Goal: Transaction & Acquisition: Purchase product/service

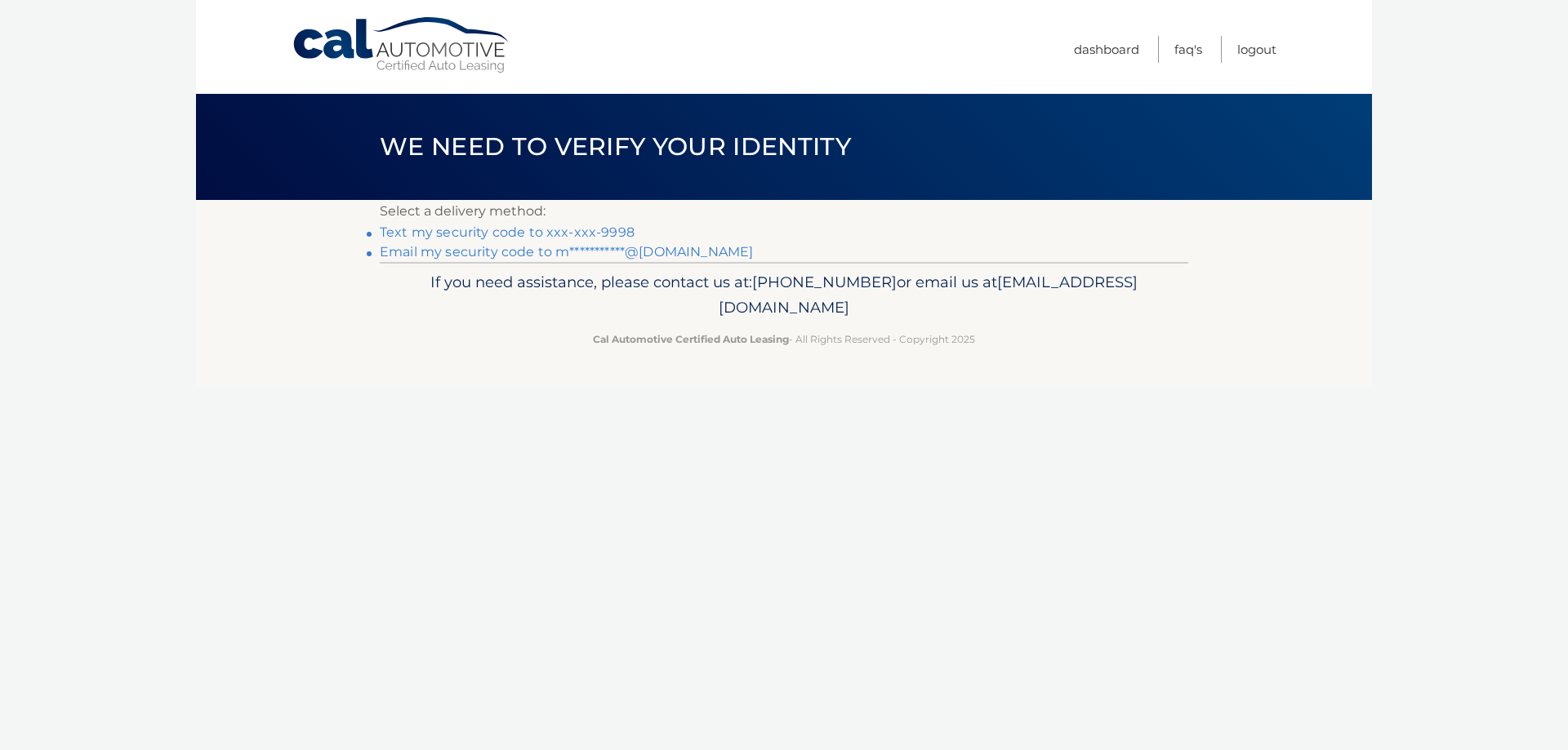
click at [500, 232] on link "Text my security code to xxx-xxx-9998" at bounding box center [507, 232] width 255 height 16
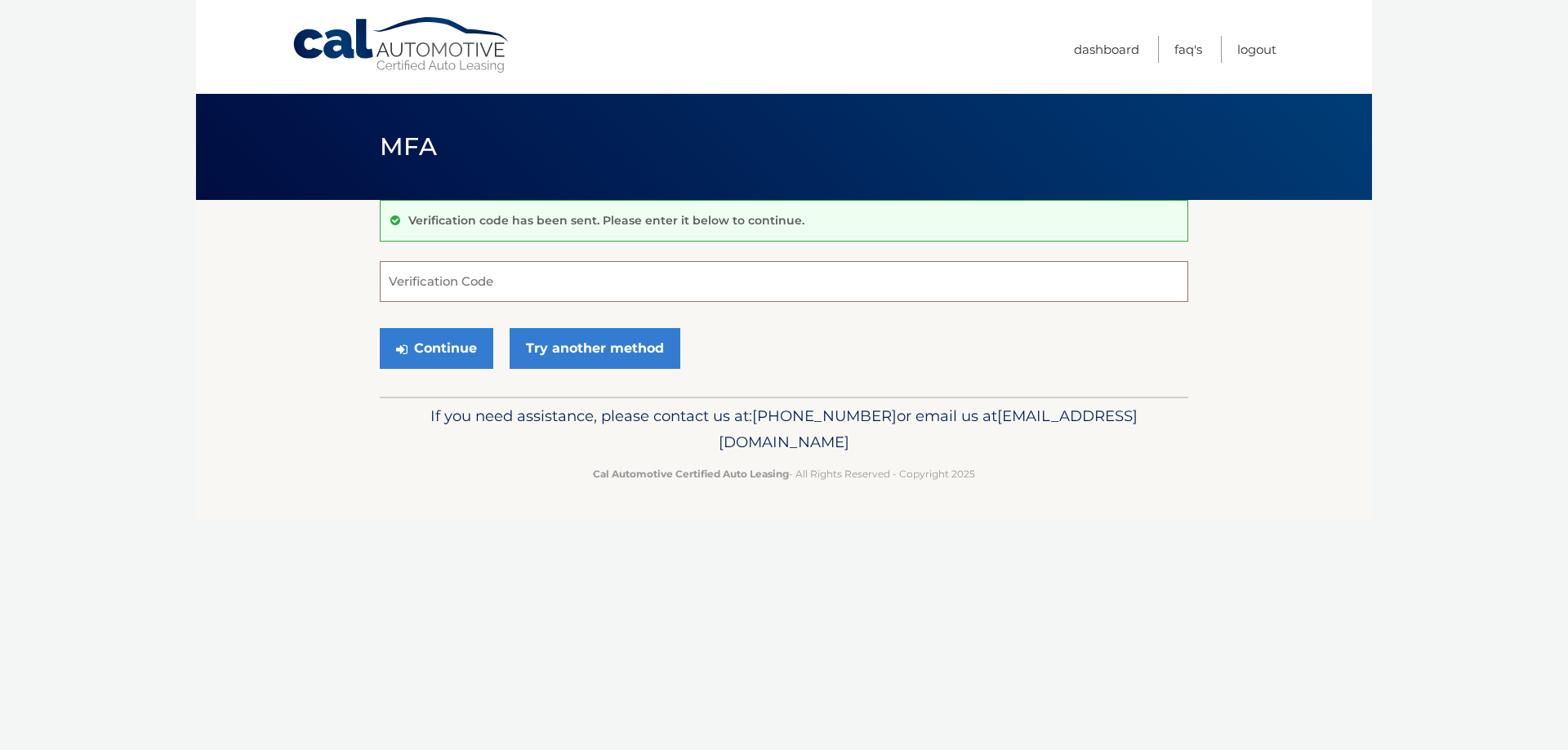
click at [516, 277] on input "Verification Code" at bounding box center [784, 281] width 809 height 41
type input "450329"
click at [467, 341] on button "Continue" at bounding box center [436, 348] width 114 height 41
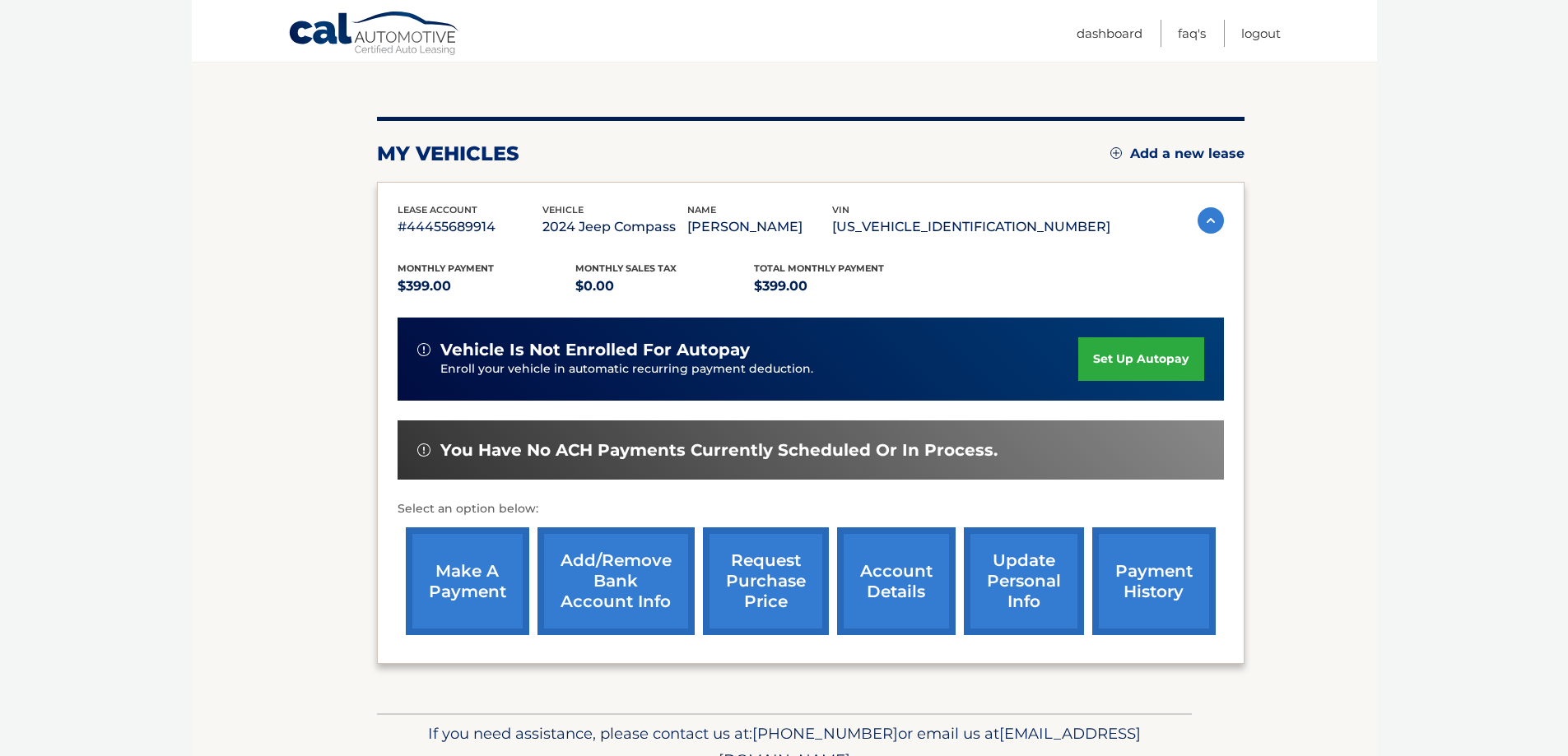
scroll to position [165, 0]
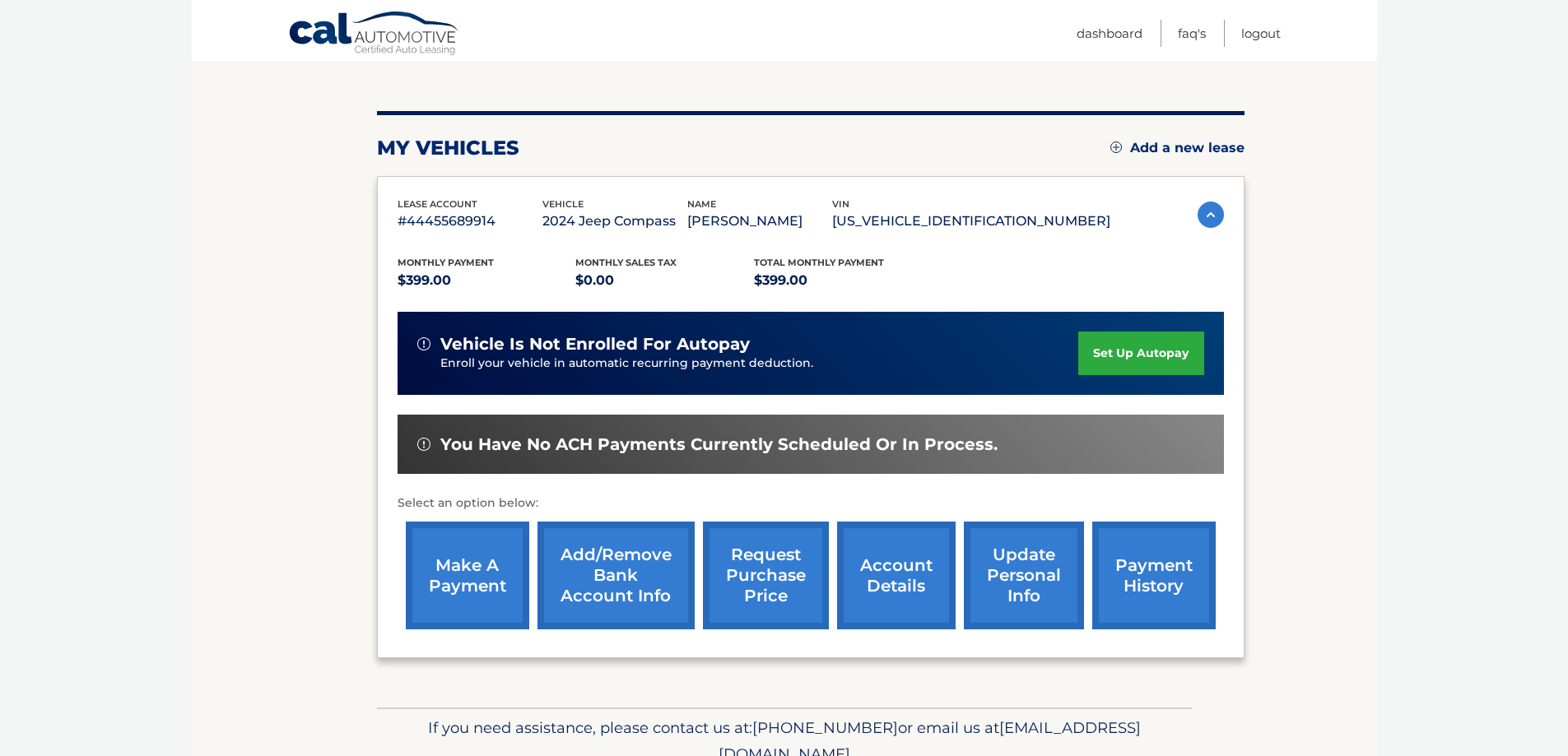
click at [462, 567] on link "make a payment" at bounding box center [468, 576] width 124 height 108
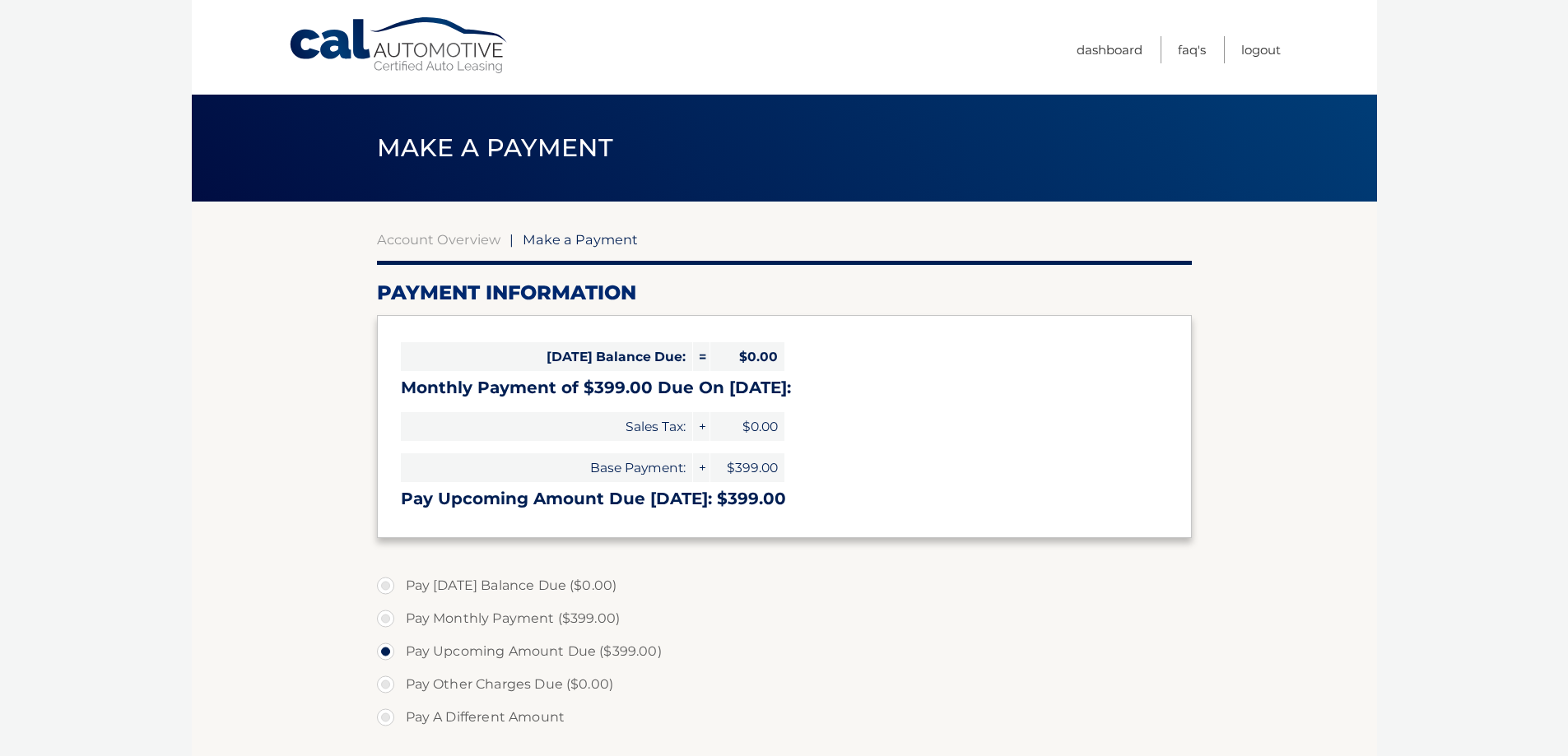
select select "NjYwYjdiYTctYzc1ZS00MGJmLWEyYTYtYWU5NDYyMzAwNGM4"
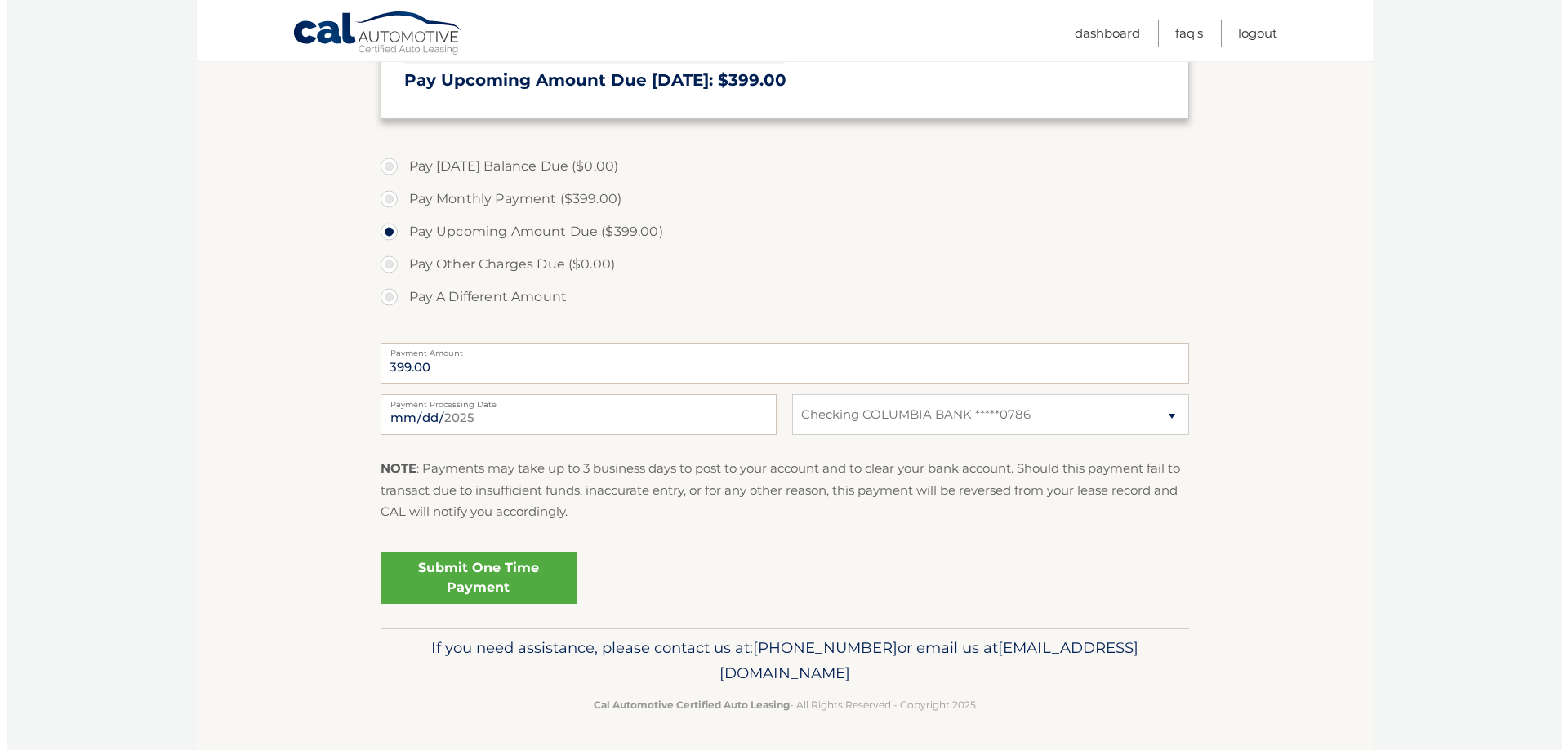
scroll to position [416, 0]
click at [460, 570] on link "Submit One Time Payment" at bounding box center [472, 576] width 196 height 52
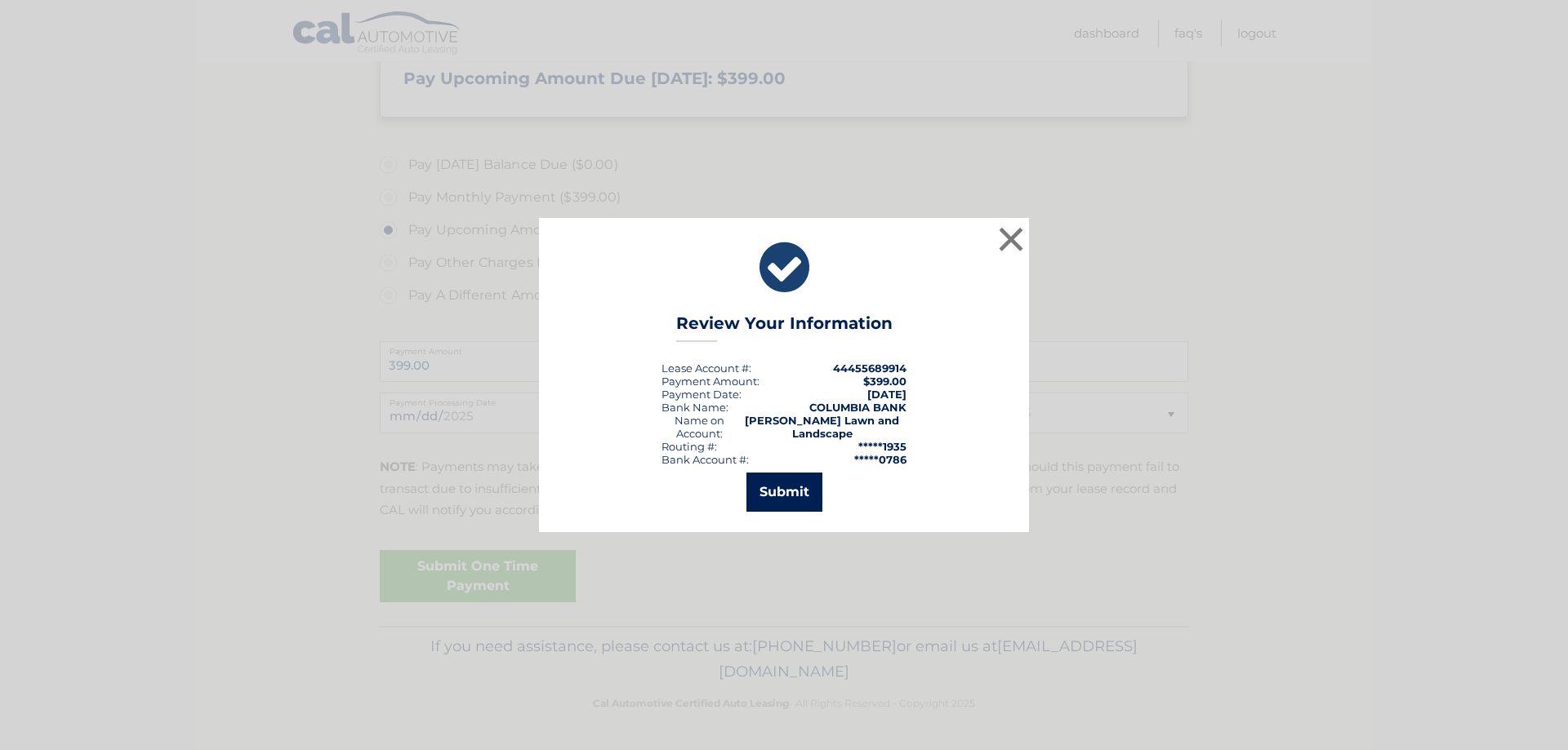
click at [787, 491] on button "Submit" at bounding box center [784, 492] width 76 height 39
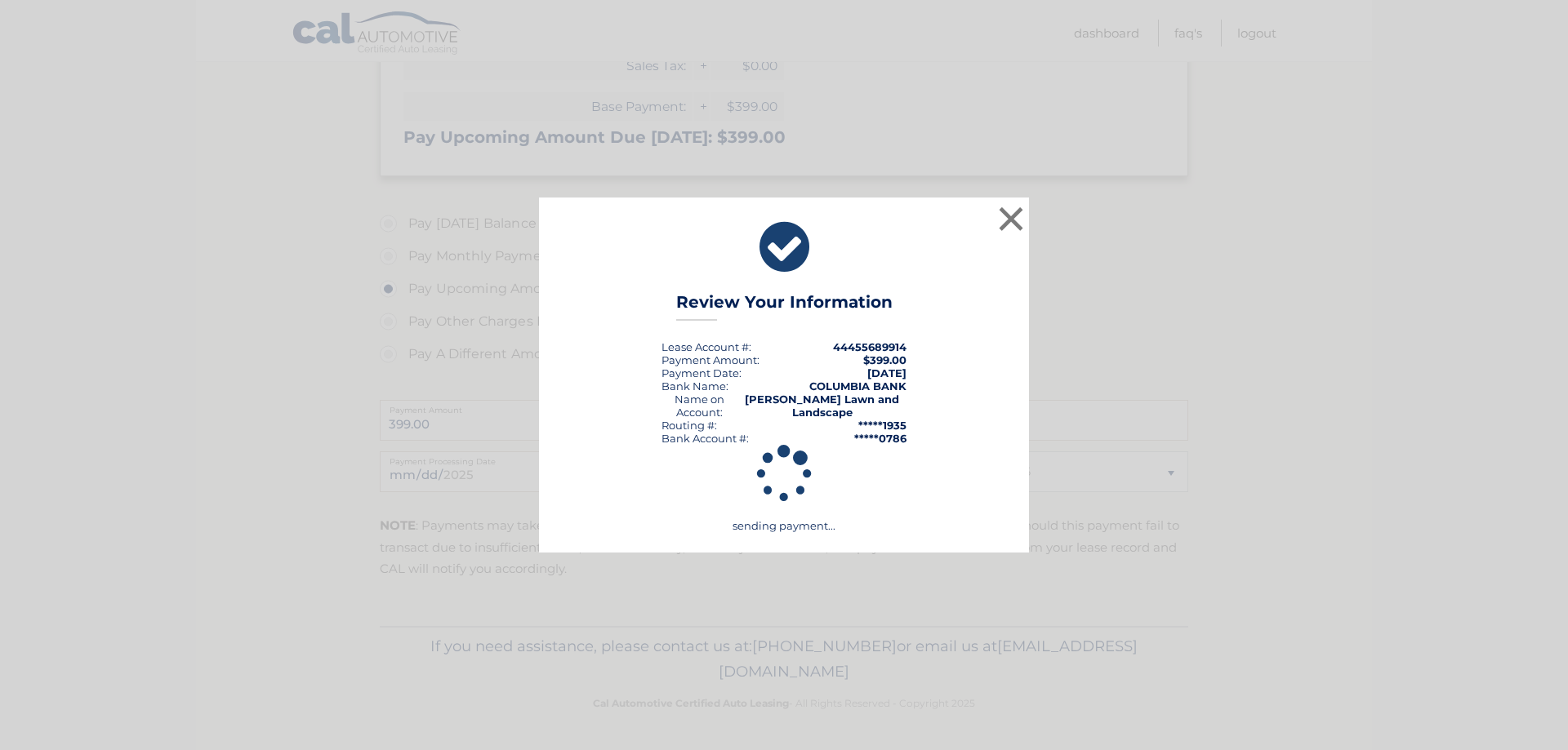
scroll to position [358, 0]
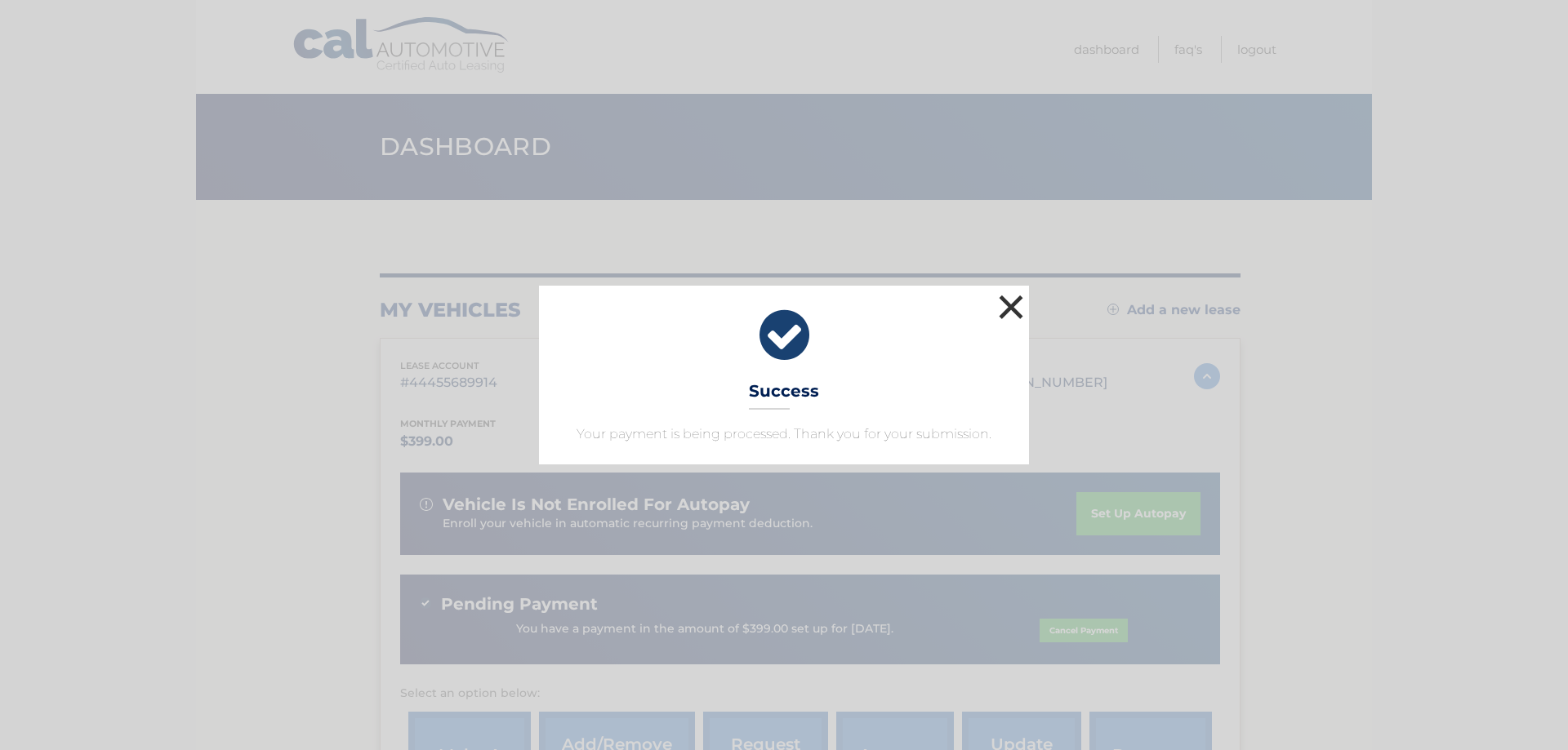
click at [1011, 301] on button "×" at bounding box center [1011, 307] width 33 height 33
